Goal: Task Accomplishment & Management: Complete application form

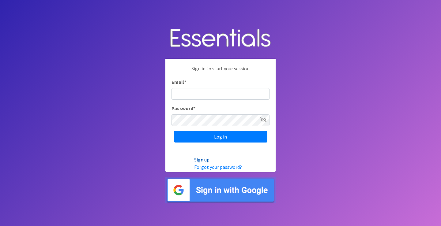
click at [202, 162] on link "Sign up" at bounding box center [201, 160] width 15 height 6
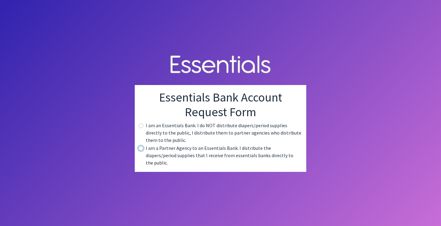
click at [140, 151] on input "radio" at bounding box center [140, 148] width 5 height 5
radio input "true"
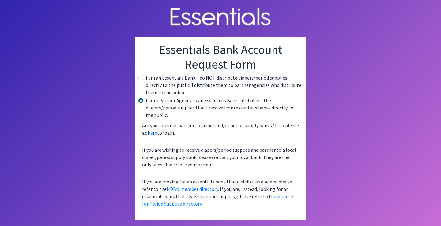
click at [151, 130] on link "here" at bounding box center [151, 133] width 9 height 6
